Goal: Navigation & Orientation: Find specific page/section

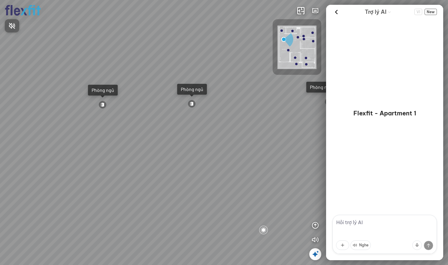
drag, startPoint x: 301, startPoint y: 128, endPoint x: 157, endPoint y: 91, distance: 148.4
click at [199, 99] on div at bounding box center [224, 132] width 448 height 265
click at [212, 242] on div "Ban công Bếp Phòng ngủ master Phòng ngủ Phòng ngủ" at bounding box center [224, 132] width 448 height 265
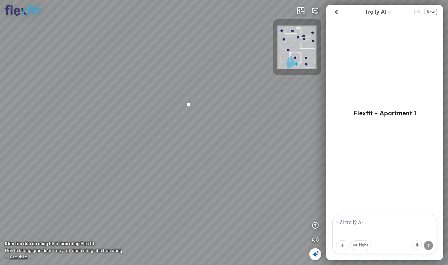
click at [201, 201] on div at bounding box center [224, 132] width 448 height 265
click at [191, 219] on div at bounding box center [224, 132] width 448 height 265
drag, startPoint x: 259, startPoint y: 192, endPoint x: 70, endPoint y: 147, distance: 194.7
click at [70, 147] on div at bounding box center [224, 132] width 448 height 265
drag, startPoint x: 138, startPoint y: 134, endPoint x: 113, endPoint y: 167, distance: 40.8
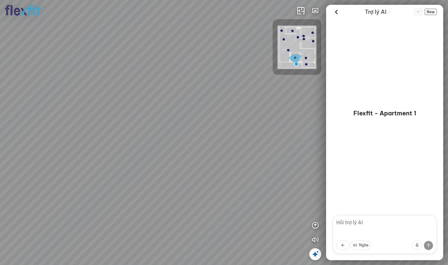
click at [99, 168] on div at bounding box center [224, 132] width 448 height 265
click at [175, 188] on div at bounding box center [224, 132] width 448 height 265
drag, startPoint x: 267, startPoint y: 202, endPoint x: 98, endPoint y: 149, distance: 177.7
click at [111, 156] on div at bounding box center [224, 132] width 448 height 265
click at [124, 148] on div at bounding box center [224, 132] width 448 height 265
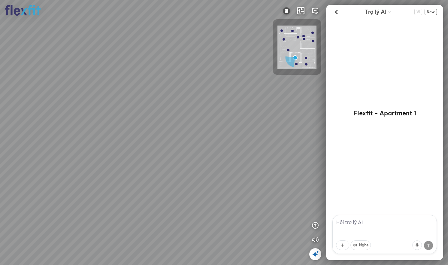
click at [113, 144] on div at bounding box center [224, 132] width 448 height 265
click at [83, 104] on div at bounding box center [224, 132] width 448 height 265
drag, startPoint x: 126, startPoint y: 51, endPoint x: 112, endPoint y: 182, distance: 131.9
click at [102, 154] on div at bounding box center [224, 132] width 448 height 265
click at [168, 189] on div at bounding box center [224, 132] width 448 height 265
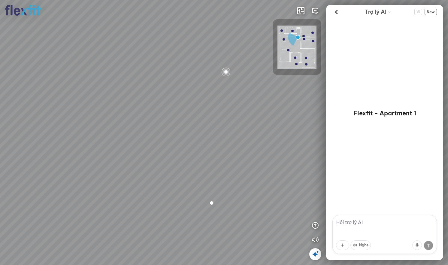
drag, startPoint x: 85, startPoint y: 144, endPoint x: 232, endPoint y: 190, distance: 154.5
click at [232, 190] on div "Bếp WC Phòng ngủ master Phòng ngủ Phòng ngủ" at bounding box center [224, 132] width 448 height 265
drag, startPoint x: 171, startPoint y: 169, endPoint x: 81, endPoint y: 152, distance: 91.3
click at [92, 154] on div "Bếp WC Phòng ngủ master Phòng ngủ Phòng ngủ" at bounding box center [224, 132] width 448 height 265
drag, startPoint x: 106, startPoint y: 148, endPoint x: 43, endPoint y: 160, distance: 64.4
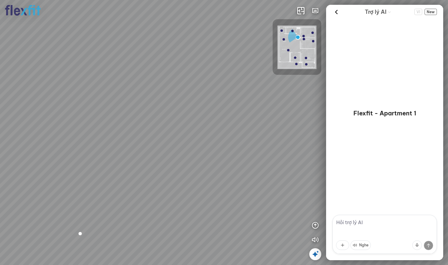
click at [43, 160] on div "Bếp WC Phòng ngủ master Phòng ngủ Phòng ngủ" at bounding box center [224, 132] width 448 height 265
drag, startPoint x: 45, startPoint y: 153, endPoint x: 71, endPoint y: 178, distance: 36.1
click at [70, 178] on div "Bếp WC Phòng ngủ master Phòng ngủ Phòng ngủ" at bounding box center [224, 132] width 448 height 265
click at [126, 104] on div at bounding box center [125, 105] width 3 height 3
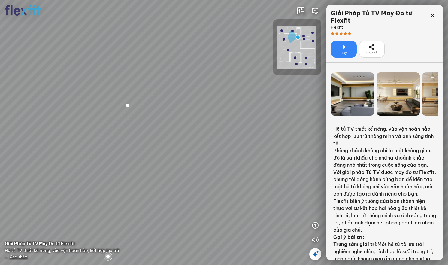
click at [341, 50] on icon at bounding box center [343, 47] width 7 height 7
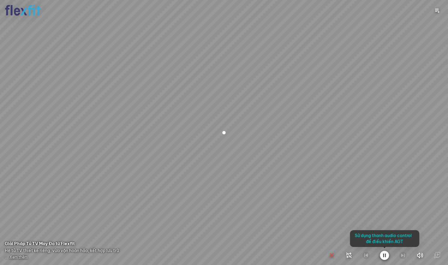
drag, startPoint x: 179, startPoint y: 181, endPoint x: 371, endPoint y: 159, distance: 193.7
click at [359, 159] on div at bounding box center [224, 132] width 448 height 265
drag, startPoint x: 216, startPoint y: 161, endPoint x: 383, endPoint y: 151, distance: 167.8
click at [299, 144] on div at bounding box center [224, 132] width 448 height 265
click at [384, 256] on icon "button" at bounding box center [384, 255] width 9 height 10
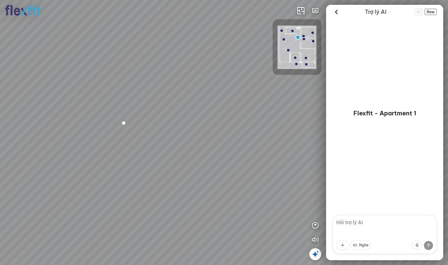
drag, startPoint x: 259, startPoint y: 135, endPoint x: 122, endPoint y: 104, distance: 140.1
click at [162, 113] on div "Bếp WC Phòng ngủ master Phòng ngủ Phòng ngủ" at bounding box center [224, 132] width 448 height 265
drag, startPoint x: 153, startPoint y: 102, endPoint x: 3, endPoint y: 85, distance: 150.8
click at [26, 89] on div "Bếp WC Phòng ngủ master Phòng ngủ Phòng ngủ" at bounding box center [224, 132] width 448 height 265
drag, startPoint x: 129, startPoint y: 109, endPoint x: 29, endPoint y: 104, distance: 99.8
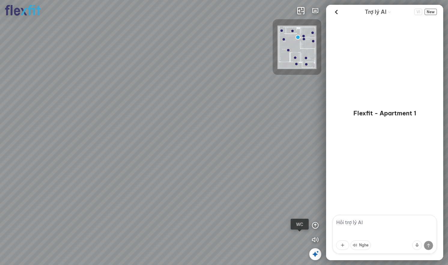
click at [34, 105] on div "Bếp WC Phòng ngủ master Phòng ngủ Phòng ngủ" at bounding box center [224, 132] width 448 height 265
drag, startPoint x: 72, startPoint y: 101, endPoint x: 25, endPoint y: 90, distance: 48.4
click at [36, 92] on div "Bếp WC Phòng ngủ master Phòng ngủ Phòng ngủ" at bounding box center [224, 132] width 448 height 265
drag, startPoint x: 211, startPoint y: 118, endPoint x: 84, endPoint y: 112, distance: 127.2
click at [132, 115] on div "Bếp WC Phòng ngủ master Phòng ngủ Phòng ngủ" at bounding box center [224, 132] width 448 height 265
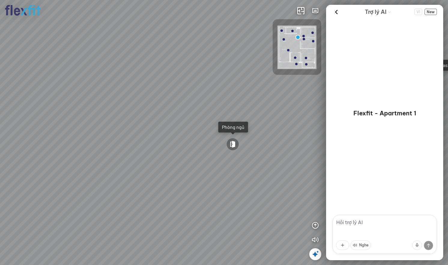
click at [263, 124] on div "Bếp WC Phòng ngủ master Phòng ngủ Phòng ngủ" at bounding box center [224, 132] width 448 height 265
drag, startPoint x: 68, startPoint y: 84, endPoint x: 59, endPoint y: 72, distance: 15.2
click at [60, 74] on div "Bếp WC Phòng ngủ master Phòng ngủ Phòng ngủ" at bounding box center [224, 132] width 448 height 265
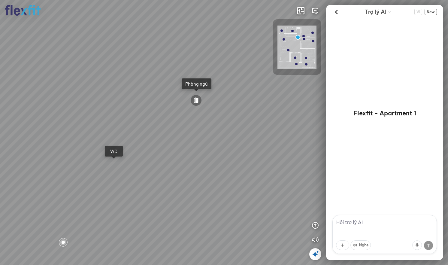
click at [117, 168] on div "Bếp WC Phòng ngủ master Phòng ngủ Phòng ngủ" at bounding box center [224, 132] width 448 height 265
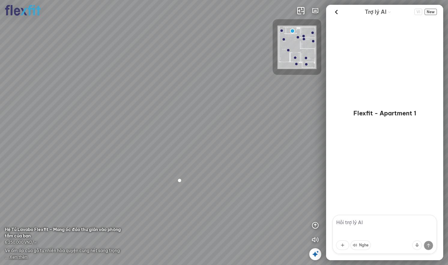
click at [107, 149] on div at bounding box center [224, 132] width 448 height 265
click at [140, 146] on div at bounding box center [224, 132] width 448 height 265
click at [154, 145] on div at bounding box center [224, 132] width 448 height 265
click at [213, 167] on div at bounding box center [224, 132] width 448 height 265
click at [196, 160] on div at bounding box center [224, 132] width 448 height 265
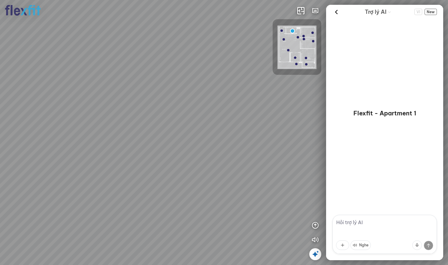
drag, startPoint x: 264, startPoint y: 172, endPoint x: 204, endPoint y: 161, distance: 60.5
click at [161, 153] on div at bounding box center [224, 132] width 448 height 265
click at [182, 159] on div at bounding box center [224, 132] width 448 height 265
click at [216, 165] on div at bounding box center [224, 132] width 448 height 265
click at [204, 201] on div at bounding box center [224, 132] width 448 height 265
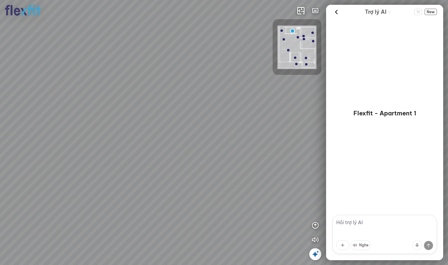
click at [147, 171] on div at bounding box center [224, 132] width 448 height 265
click at [126, 130] on div at bounding box center [224, 132] width 448 height 265
click at [105, 149] on div at bounding box center [224, 132] width 448 height 265
drag, startPoint x: 186, startPoint y: 130, endPoint x: 116, endPoint y: 151, distance: 72.3
click at [108, 151] on div at bounding box center [224, 132] width 448 height 265
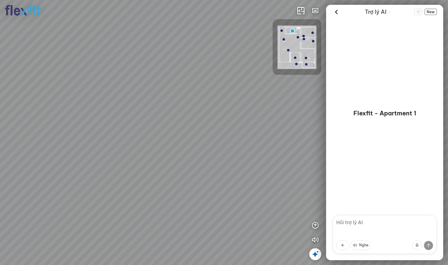
drag, startPoint x: 237, startPoint y: 145, endPoint x: 172, endPoint y: 158, distance: 66.7
click at [162, 156] on div at bounding box center [224, 132] width 448 height 265
click at [184, 177] on div at bounding box center [224, 132] width 448 height 265
click at [150, 121] on div at bounding box center [224, 132] width 448 height 265
click at [57, 110] on div "Bếp WC Phòng ngủ master Phòng ngủ Phòng ngủ" at bounding box center [224, 132] width 448 height 265
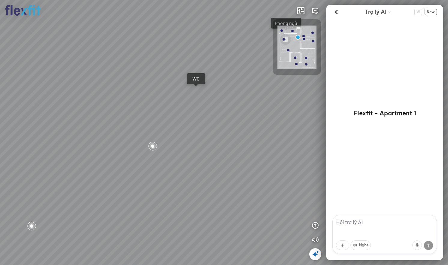
drag, startPoint x: 185, startPoint y: 133, endPoint x: 89, endPoint y: 123, distance: 96.3
click at [146, 131] on div "Bếp WC Phòng ngủ master Phòng ngủ Phòng ngủ" at bounding box center [224, 132] width 448 height 265
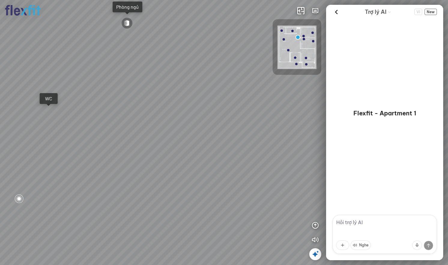
click at [190, 169] on div "Bếp WC Phòng ngủ master Phòng ngủ Phòng ngủ" at bounding box center [224, 132] width 448 height 265
drag, startPoint x: 150, startPoint y: 154, endPoint x: 216, endPoint y: 141, distance: 66.8
click at [200, 143] on div at bounding box center [224, 132] width 448 height 265
click at [212, 138] on div at bounding box center [224, 132] width 448 height 265
drag, startPoint x: 194, startPoint y: 148, endPoint x: 272, endPoint y: 125, distance: 81.5
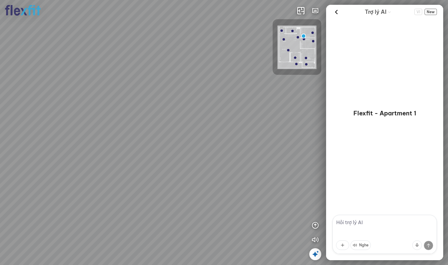
click at [269, 119] on div at bounding box center [224, 132] width 448 height 265
drag, startPoint x: 235, startPoint y: 119, endPoint x: 0, endPoint y: 117, distance: 234.5
click at [0, 113] on html "INFO: krpano 1.20.8 (build [DATE]) INFO: HTML5/Desktop - Microsoft Edge 140.0 -…" at bounding box center [224, 132] width 448 height 265
drag, startPoint x: 65, startPoint y: 92, endPoint x: 0, endPoint y: 144, distance: 83.2
click at [0, 157] on html "INFO: krpano 1.20.8 (build [DATE]) INFO: HTML5/Desktop - Microsoft Edge 140.0 -…" at bounding box center [224, 132] width 448 height 265
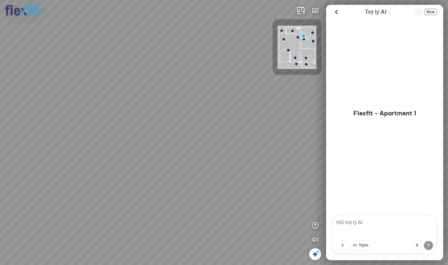
drag, startPoint x: 273, startPoint y: 84, endPoint x: 181, endPoint y: 129, distance: 101.4
click at [188, 121] on div at bounding box center [224, 132] width 448 height 265
drag, startPoint x: 198, startPoint y: 92, endPoint x: 252, endPoint y: 180, distance: 103.1
click at [216, 172] on div at bounding box center [224, 132] width 448 height 265
drag, startPoint x: 252, startPoint y: 180, endPoint x: 307, endPoint y: 177, distance: 55.6
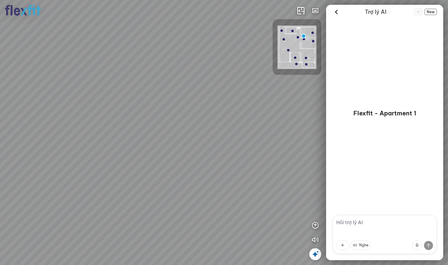
click at [273, 180] on div at bounding box center [224, 132] width 448 height 265
drag, startPoint x: 128, startPoint y: 99, endPoint x: 168, endPoint y: 97, distance: 39.7
click at [162, 97] on div at bounding box center [224, 132] width 448 height 265
drag, startPoint x: 193, startPoint y: 101, endPoint x: 258, endPoint y: 110, distance: 65.6
click at [244, 107] on div at bounding box center [224, 132] width 448 height 265
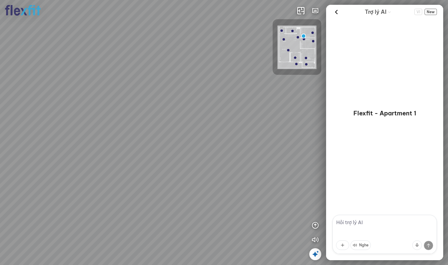
drag, startPoint x: 150, startPoint y: 71, endPoint x: 150, endPoint y: 59, distance: 12.3
click at [150, 60] on div at bounding box center [224, 132] width 448 height 265
drag, startPoint x: 158, startPoint y: 116, endPoint x: 208, endPoint y: 149, distance: 60.1
click at [205, 147] on div at bounding box center [224, 132] width 448 height 265
drag, startPoint x: 194, startPoint y: 109, endPoint x: 162, endPoint y: 155, distance: 56.1
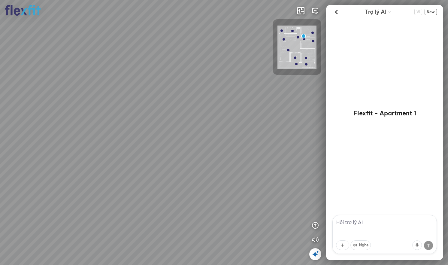
click at [162, 153] on div at bounding box center [224, 132] width 448 height 265
drag, startPoint x: 179, startPoint y: 126, endPoint x: 169, endPoint y: 161, distance: 35.8
click at [169, 161] on div at bounding box center [224, 132] width 448 height 265
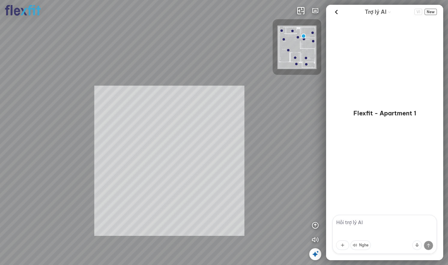
drag, startPoint x: 169, startPoint y: 161, endPoint x: 68, endPoint y: 43, distance: 155.0
click at [69, 47] on div at bounding box center [224, 132] width 448 height 265
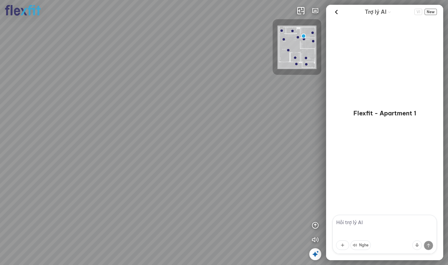
drag, startPoint x: 238, startPoint y: 199, endPoint x: 148, endPoint y: 125, distance: 116.0
click at [148, 125] on div at bounding box center [224, 132] width 448 height 265
drag, startPoint x: 164, startPoint y: 130, endPoint x: 212, endPoint y: 158, distance: 55.8
click at [212, 158] on div at bounding box center [224, 132] width 448 height 265
drag, startPoint x: 236, startPoint y: 164, endPoint x: 241, endPoint y: 178, distance: 14.9
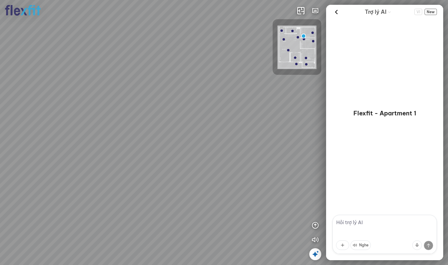
click at [183, 161] on div at bounding box center [224, 132] width 448 height 265
click at [235, 176] on div at bounding box center [224, 132] width 448 height 265
click at [190, 178] on div at bounding box center [224, 132] width 448 height 265
drag, startPoint x: 179, startPoint y: 177, endPoint x: 0, endPoint y: 124, distance: 186.6
click at [13, 129] on div at bounding box center [224, 132] width 448 height 265
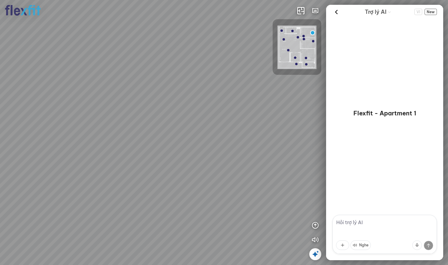
drag
click at [39, 102] on div at bounding box center [224, 132] width 448 height 265
click at [90, 100] on div at bounding box center [224, 132] width 448 height 265
click at [221, 138] on div at bounding box center [224, 132] width 448 height 265
click at [212, 142] on div at bounding box center [224, 132] width 448 height 265
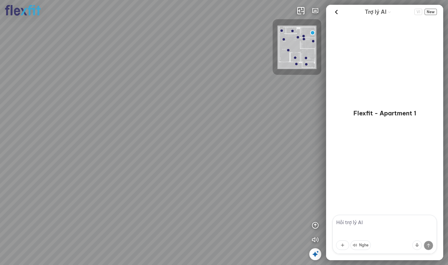
click at [203, 109] on div at bounding box center [224, 132] width 448 height 265
click at [151, 89] on div at bounding box center [224, 132] width 448 height 265
click at [165, 100] on div at bounding box center [224, 132] width 448 height 265
click at [128, 113] on div at bounding box center [224, 132] width 448 height 265
click at [146, 111] on div at bounding box center [224, 132] width 448 height 265
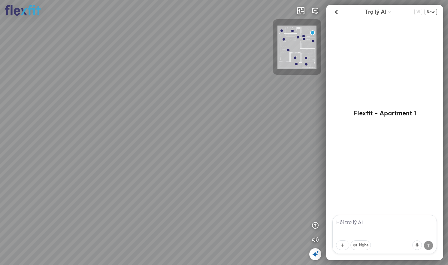
click at [147, 138] on div at bounding box center [224, 132] width 448 height 265
click at [163, 132] on div at bounding box center [224, 132] width 448 height 265
click at [159, 134] on div at bounding box center [224, 132] width 448 height 265
click at [150, 142] on div at bounding box center [224, 132] width 448 height 265
click at [62, 136] on div at bounding box center [224, 132] width 448 height 265
